Goal: Information Seeking & Learning: Learn about a topic

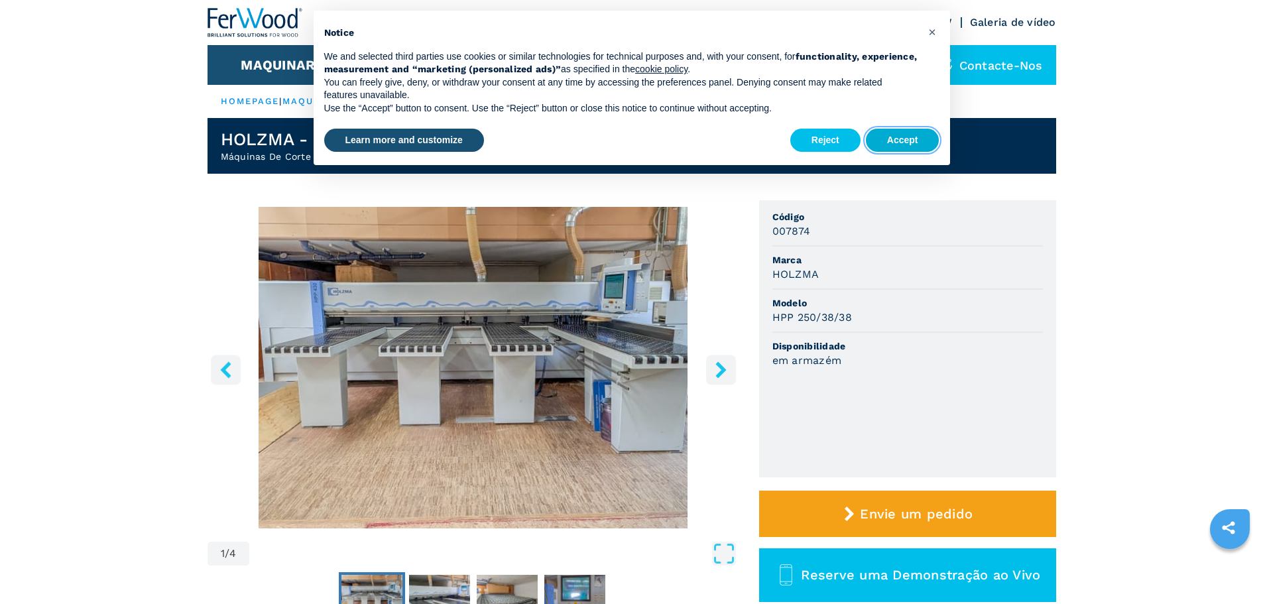
click at [922, 143] on button "Accept" at bounding box center [903, 141] width 74 height 24
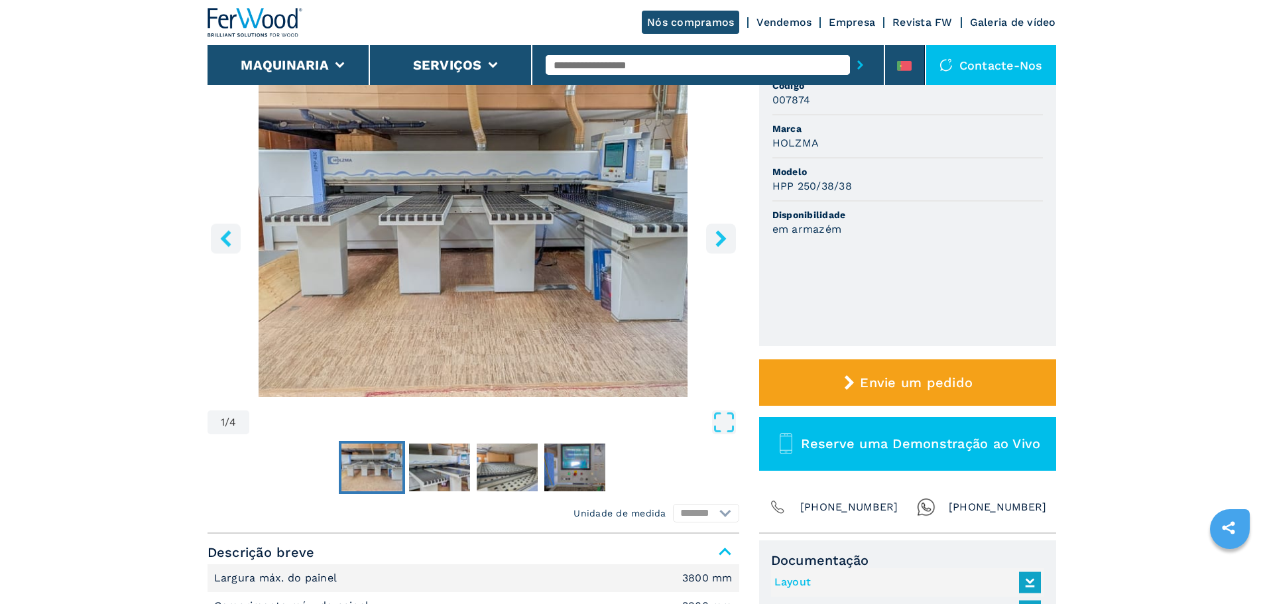
scroll to position [133, 0]
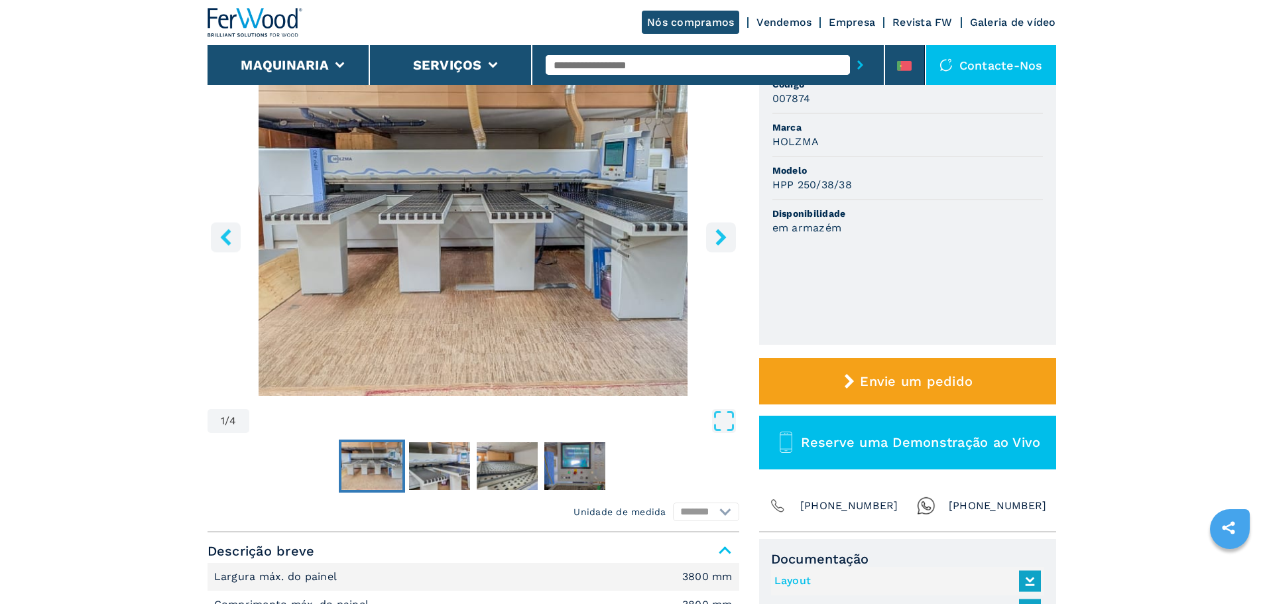
click at [412, 233] on img "Go to Slide 1" at bounding box center [474, 235] width 532 height 322
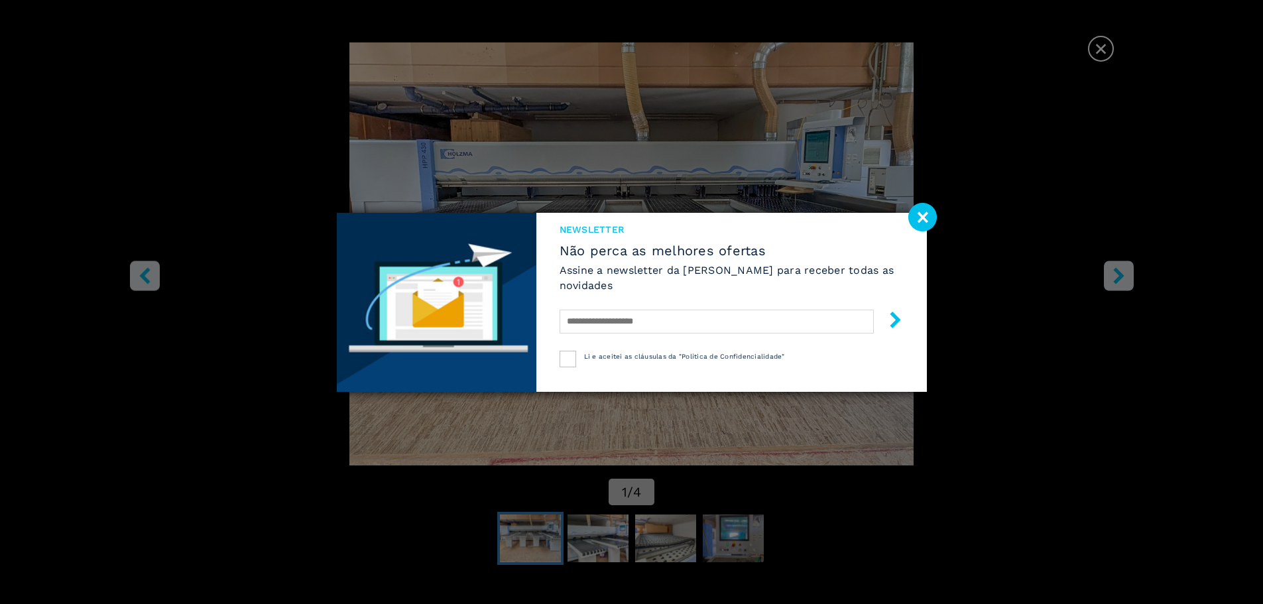
click at [922, 217] on image at bounding box center [922, 217] width 29 height 29
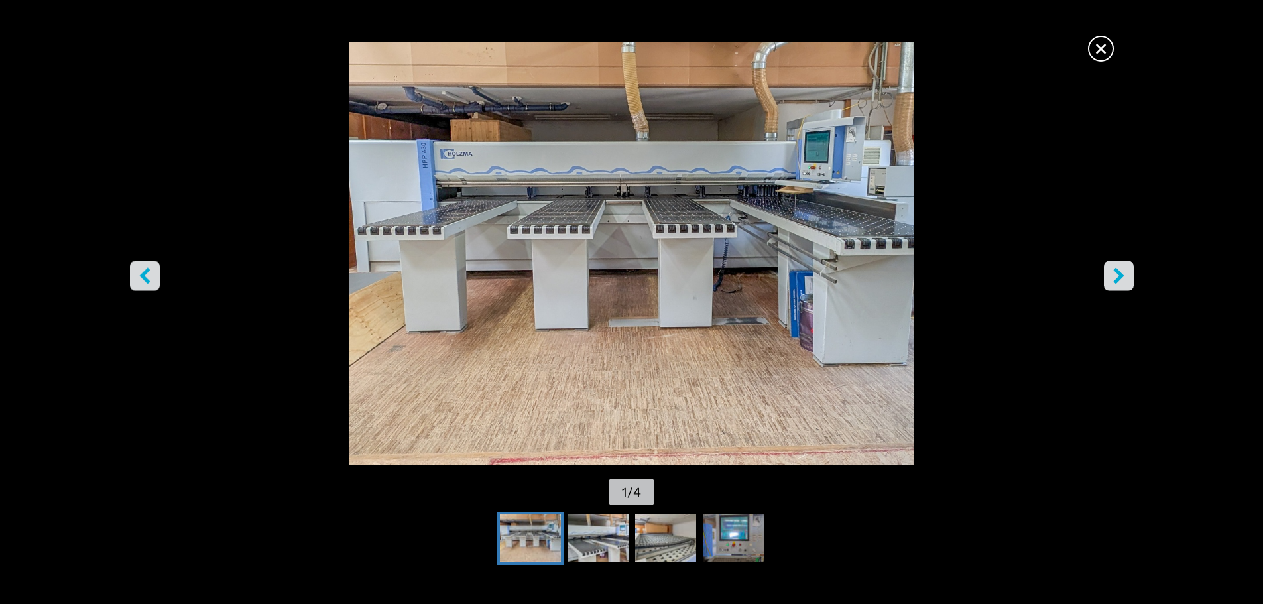
click at [1111, 277] on icon "right-button" at bounding box center [1119, 275] width 17 height 17
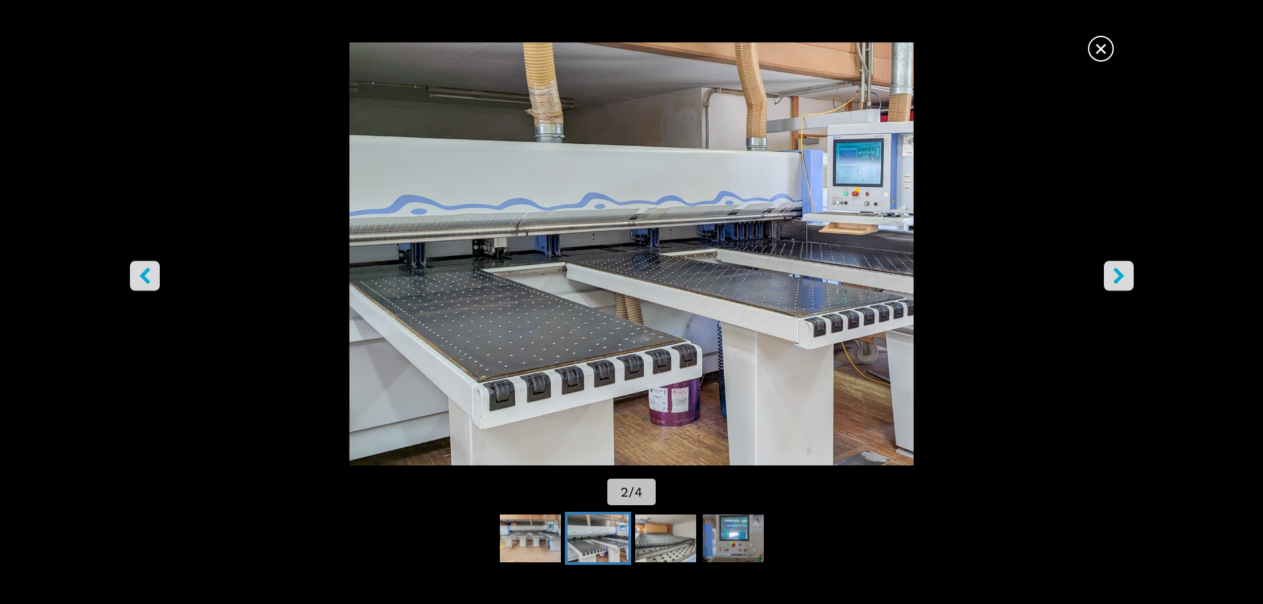
click at [1115, 277] on icon "right-button" at bounding box center [1119, 275] width 17 height 17
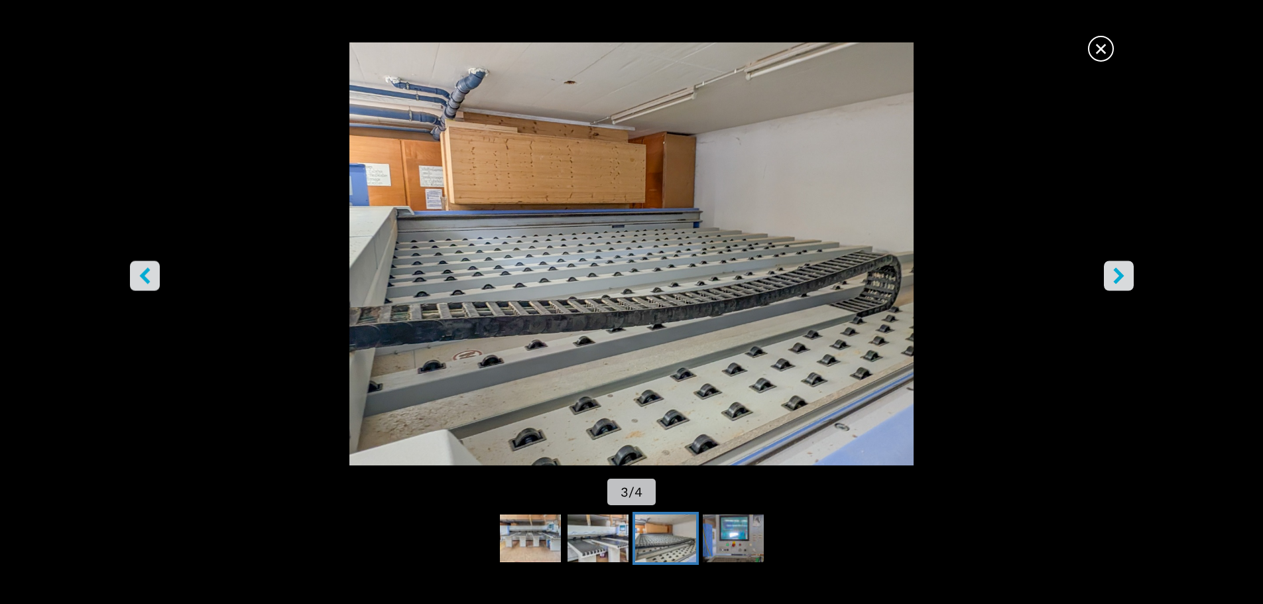
click at [1129, 282] on button "right-button" at bounding box center [1119, 276] width 30 height 30
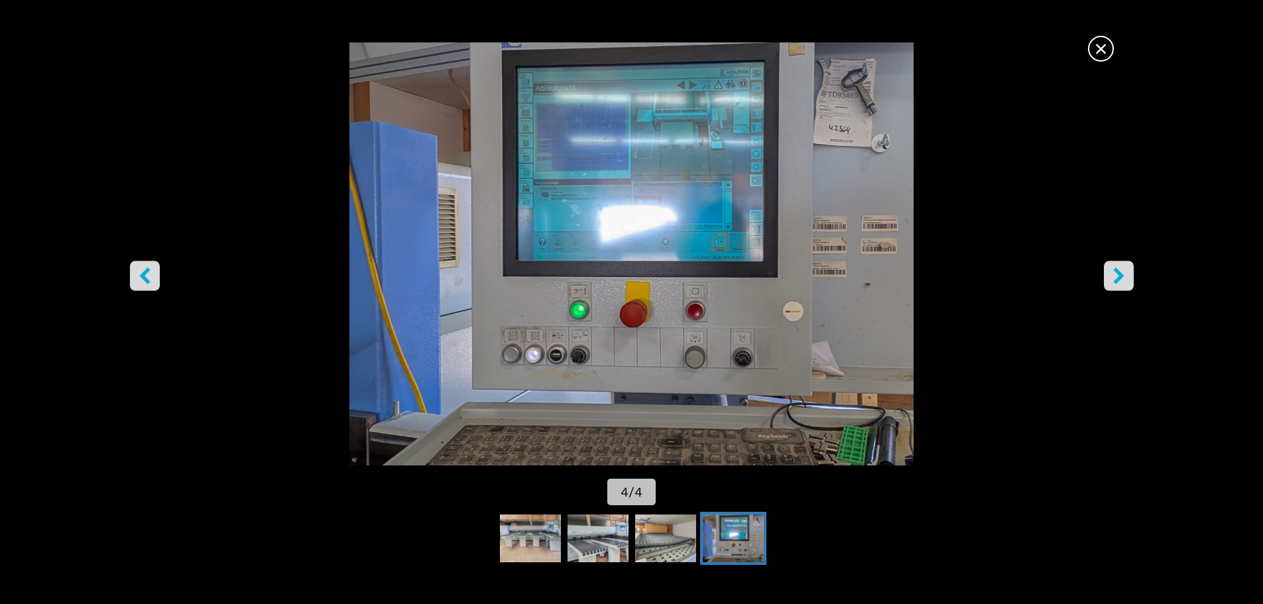
click at [1125, 281] on icon "right-button" at bounding box center [1119, 275] width 17 height 17
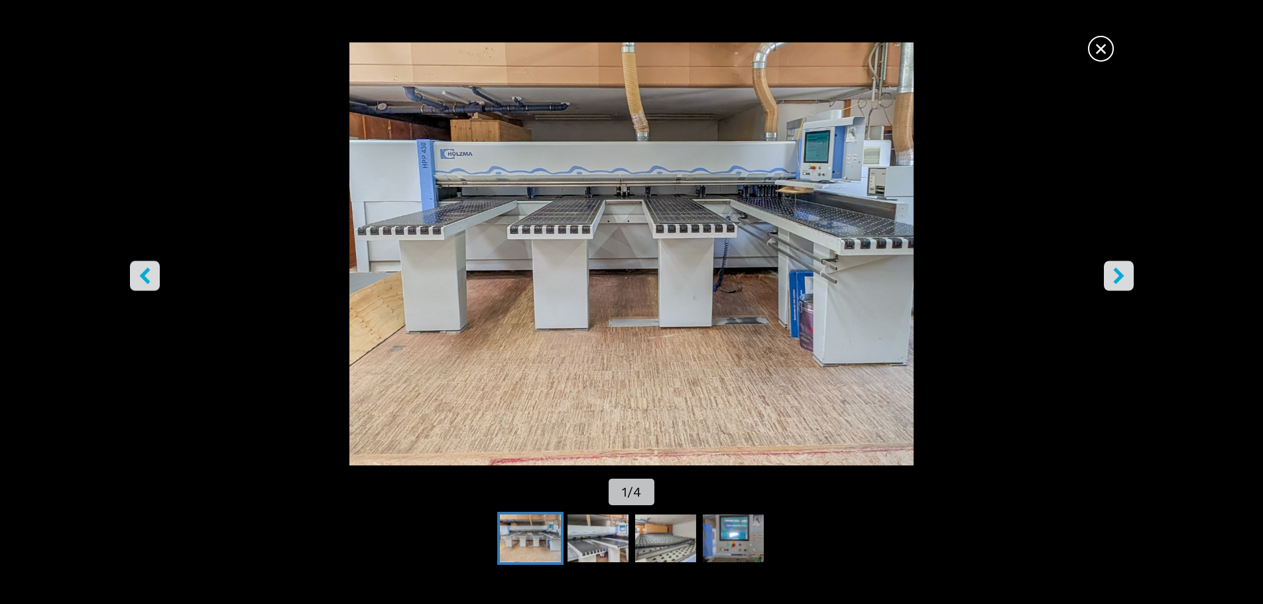
click at [1103, 46] on span "×" at bounding box center [1101, 45] width 23 height 23
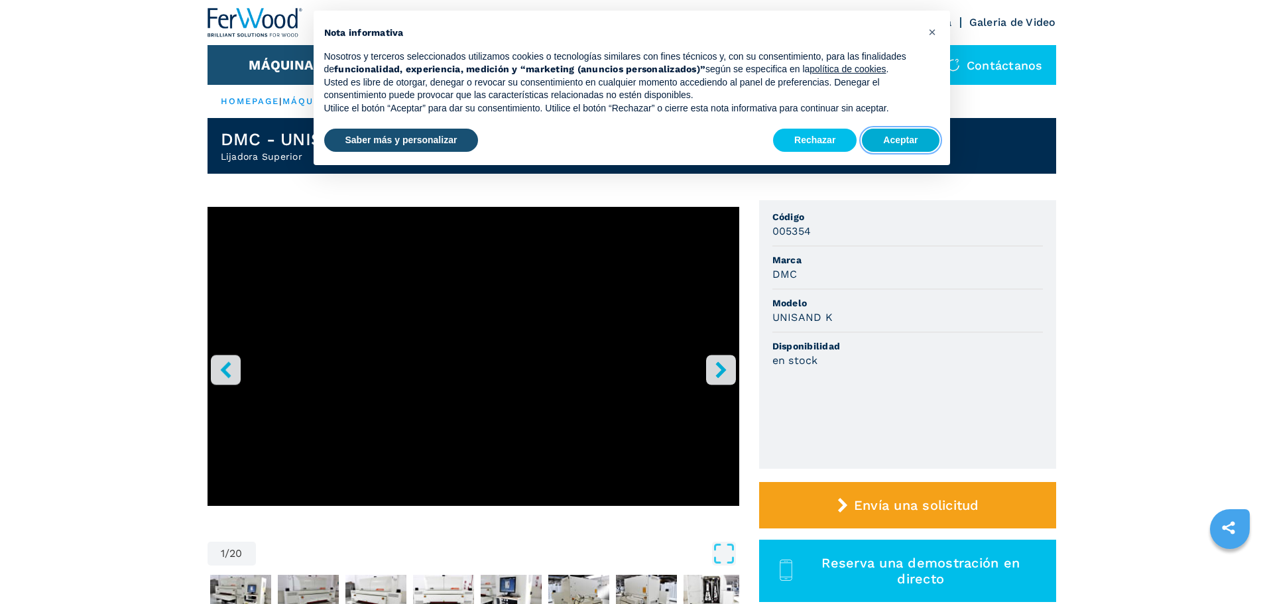
click at [911, 144] on button "Aceptar" at bounding box center [900, 141] width 77 height 24
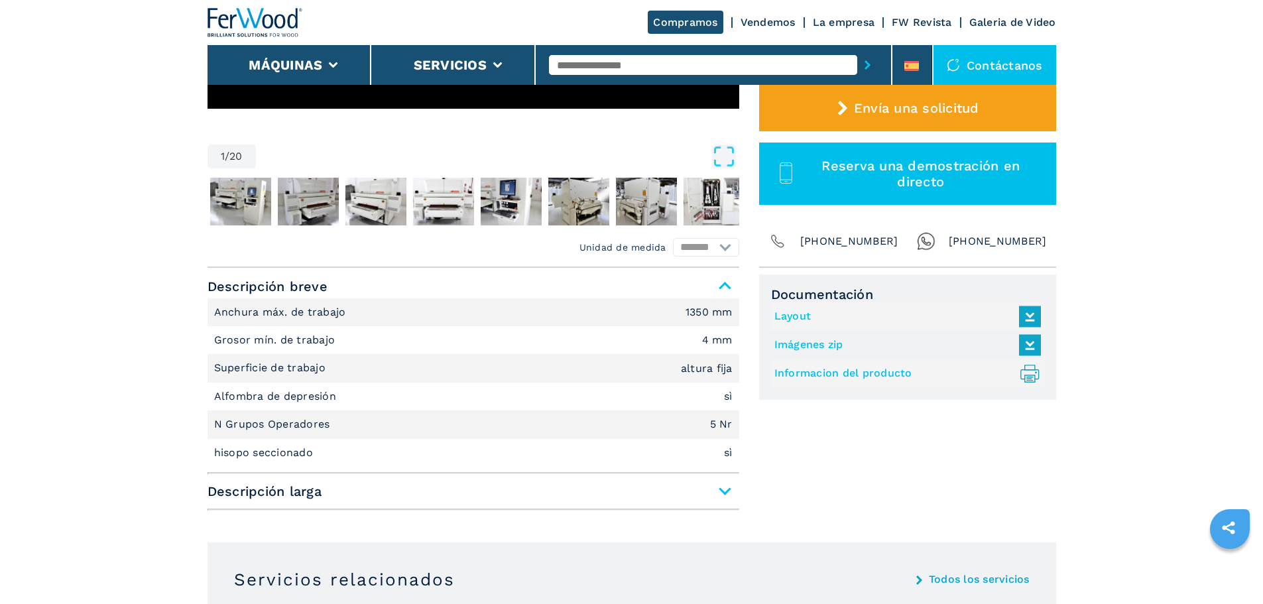
scroll to position [398, 0]
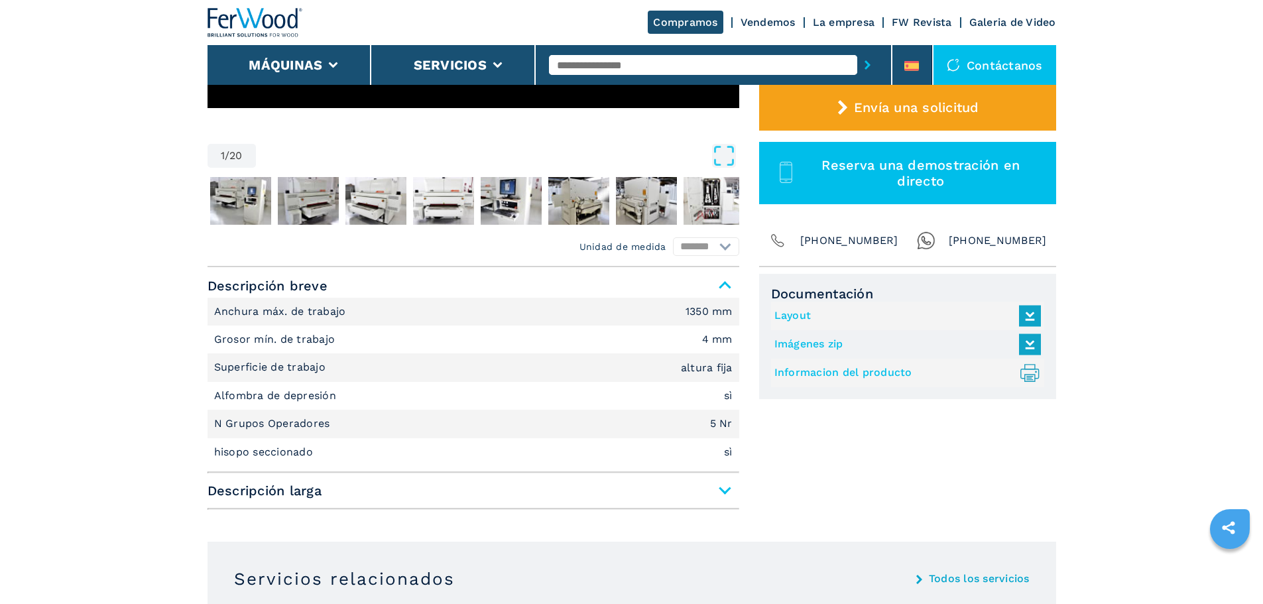
click at [1034, 368] on icon at bounding box center [1030, 372] width 10 height 17
